Goal: Information Seeking & Learning: Compare options

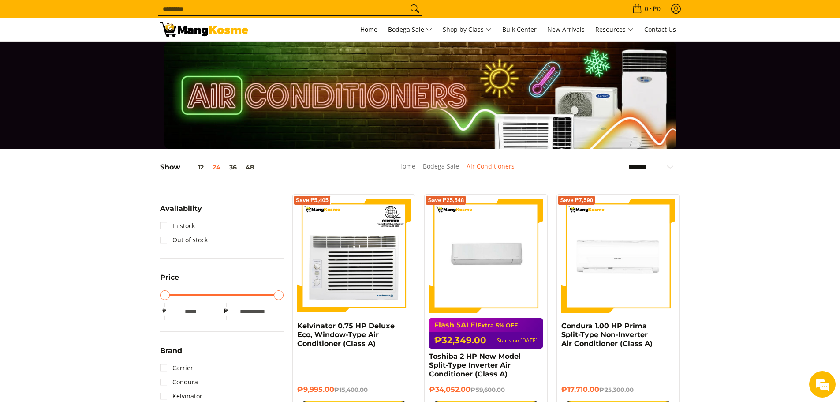
click at [163, 228] on link "In stock" at bounding box center [177, 226] width 35 height 14
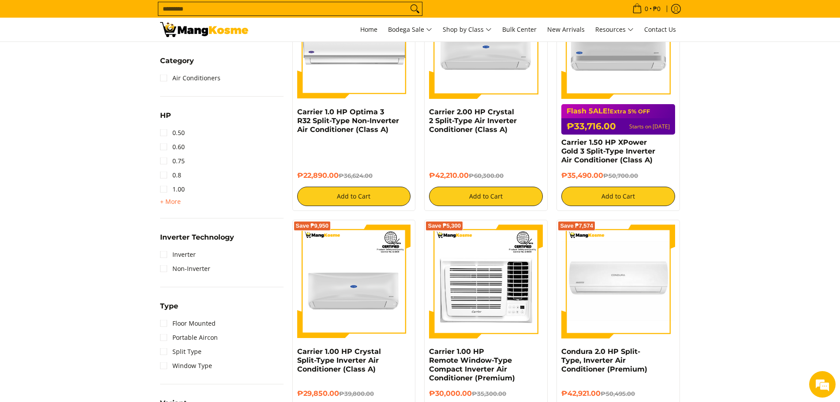
scroll to position [469, 0]
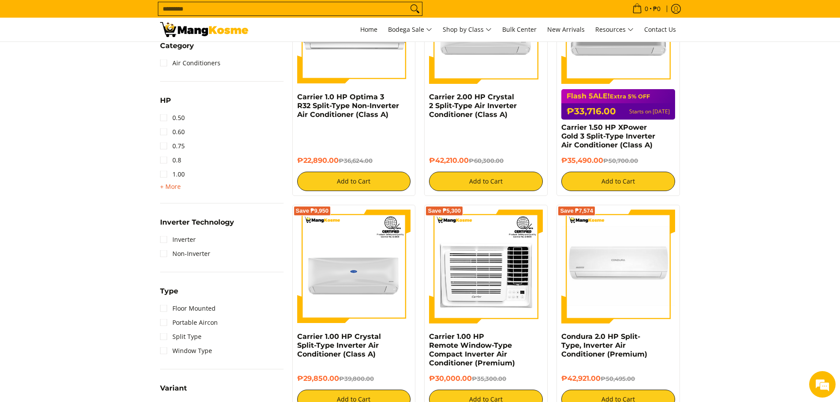
click at [171, 190] on span "+ More" at bounding box center [170, 186] width 21 height 7
click at [176, 203] on link "2.00" at bounding box center [172, 202] width 25 height 14
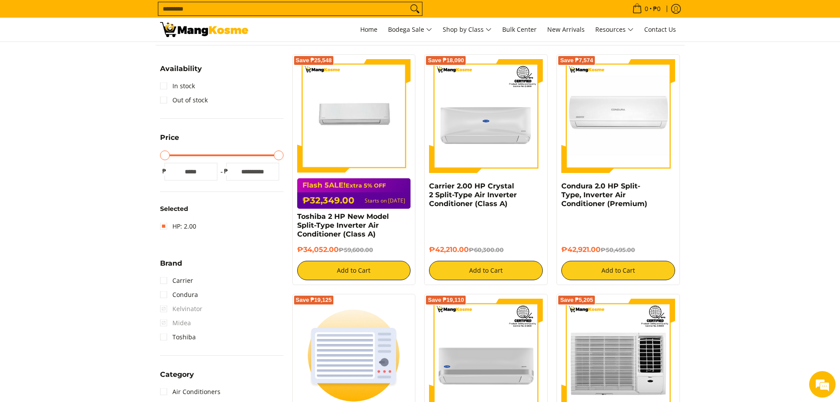
scroll to position [160, 0]
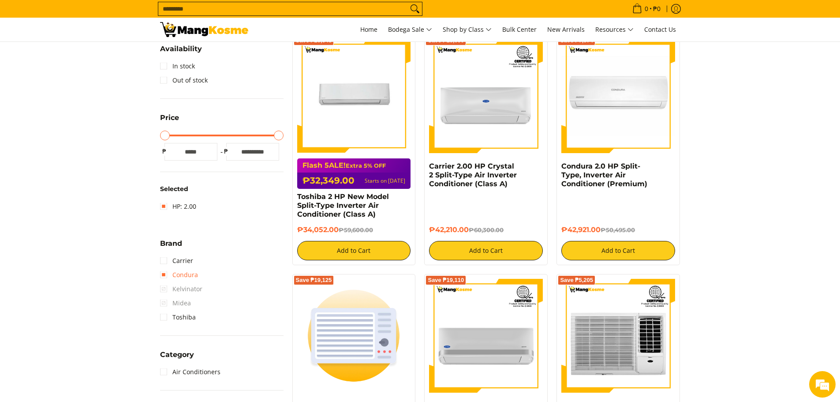
click at [183, 274] on link "Condura" at bounding box center [179, 275] width 38 height 14
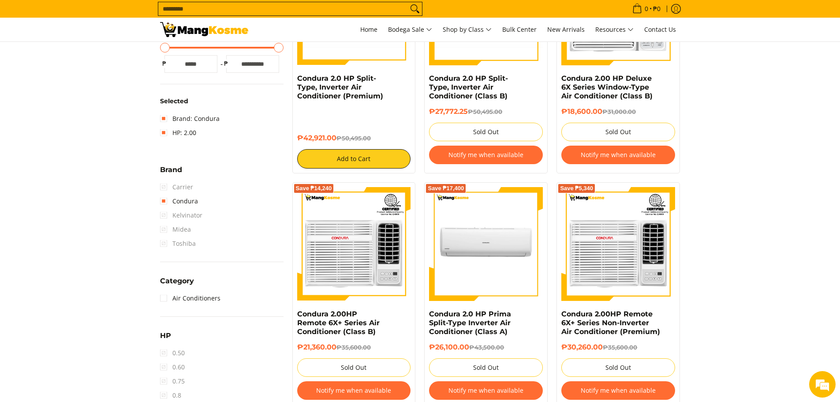
scroll to position [336, 0]
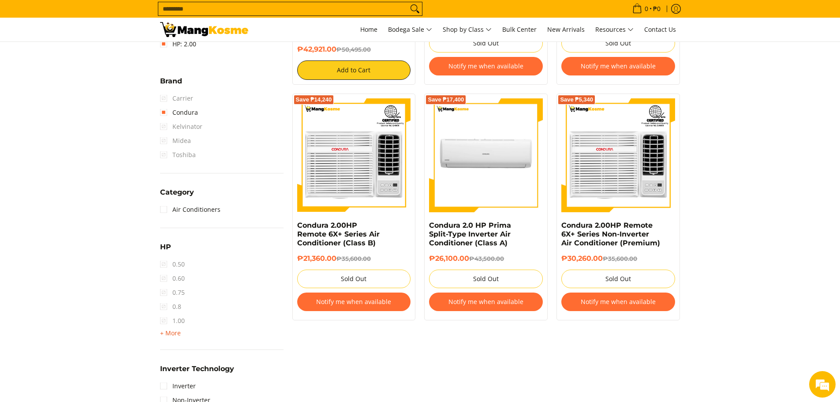
click at [168, 330] on span "+ More" at bounding box center [170, 333] width 21 height 7
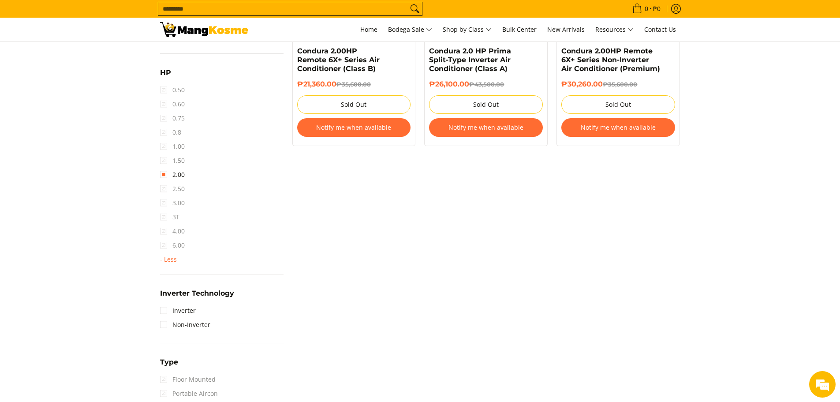
scroll to position [513, 0]
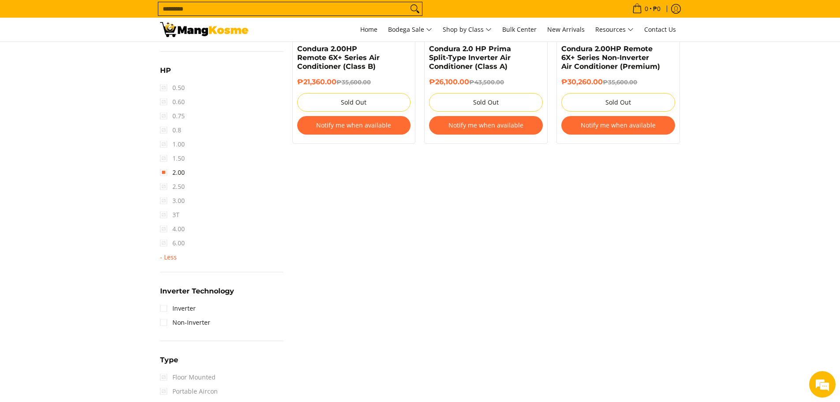
click at [171, 257] on span "- Less" at bounding box center [168, 257] width 17 height 7
click at [182, 206] on link "Inverter" at bounding box center [178, 210] width 36 height 14
